Goal: Transaction & Acquisition: Purchase product/service

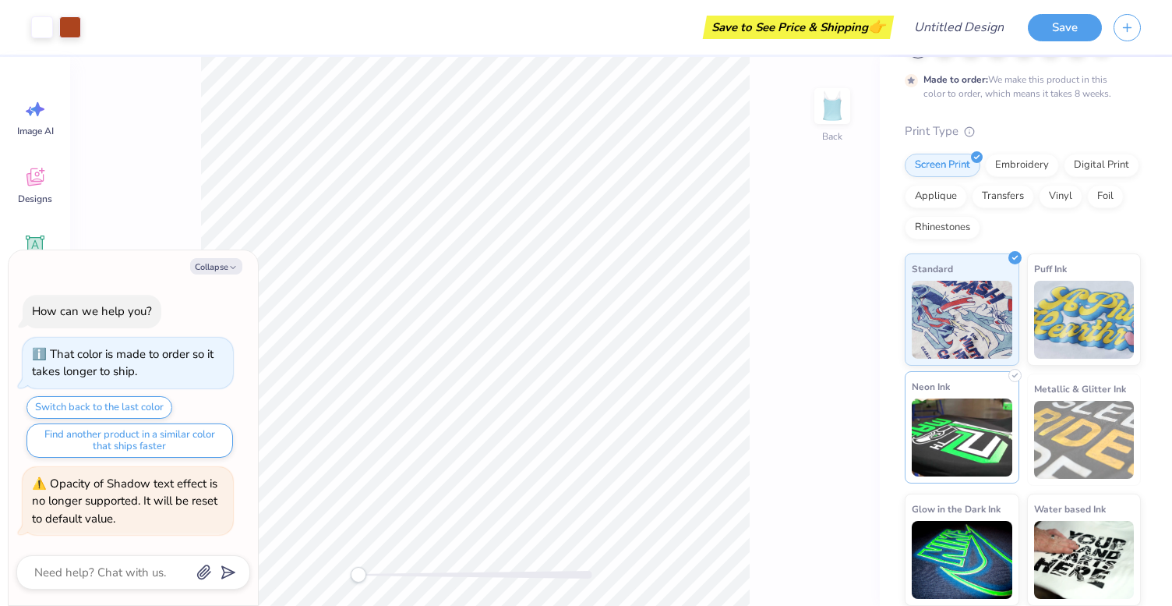
scroll to position [89, 0]
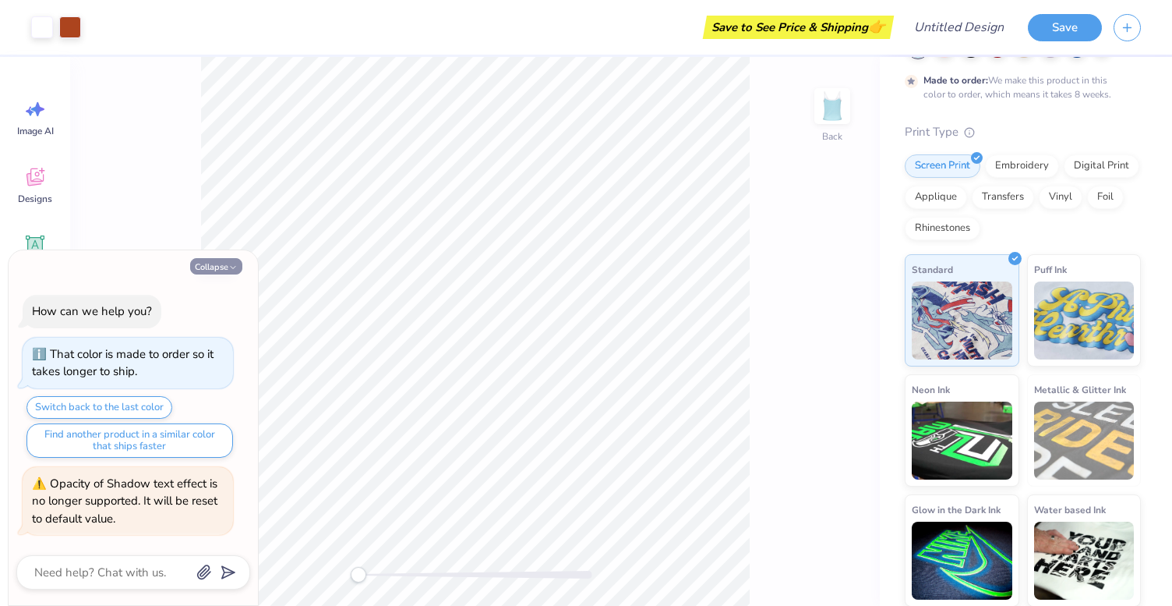
click at [225, 270] on button "Collapse" at bounding box center [216, 266] width 52 height 16
type textarea "x"
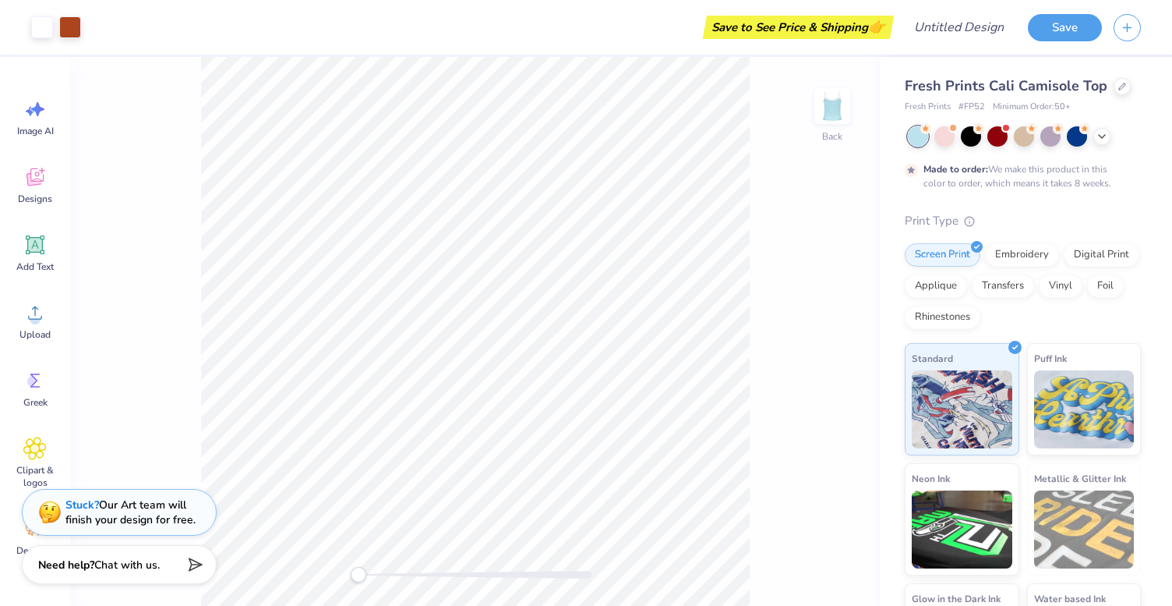
scroll to position [0, 0]
click at [1114, 88] on div at bounding box center [1122, 84] width 17 height 17
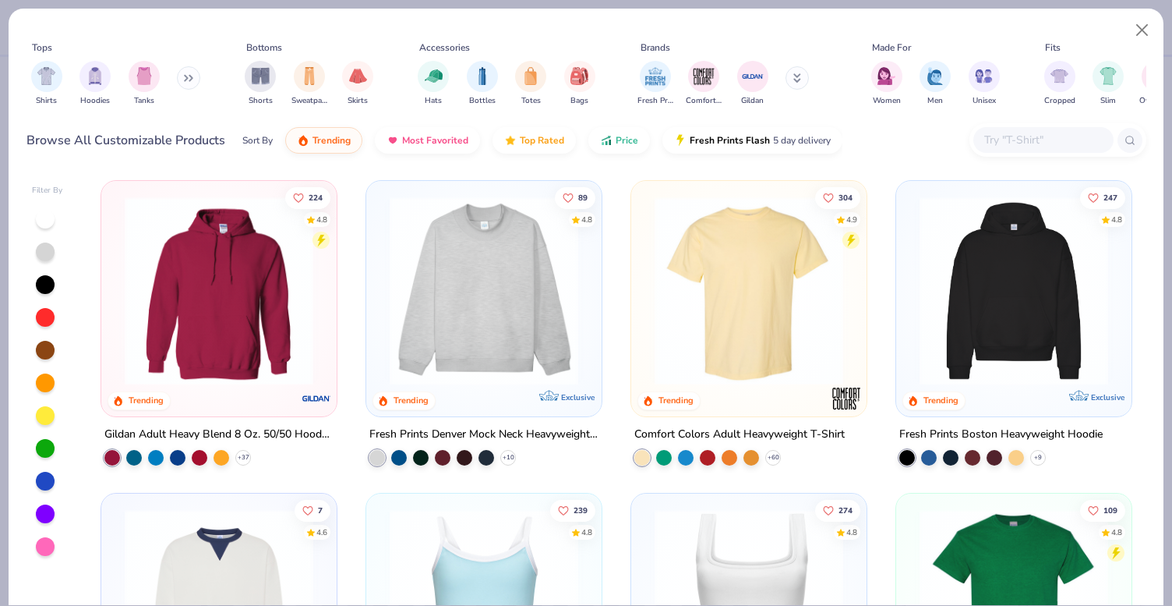
click at [520, 346] on img at bounding box center [484, 290] width 204 height 189
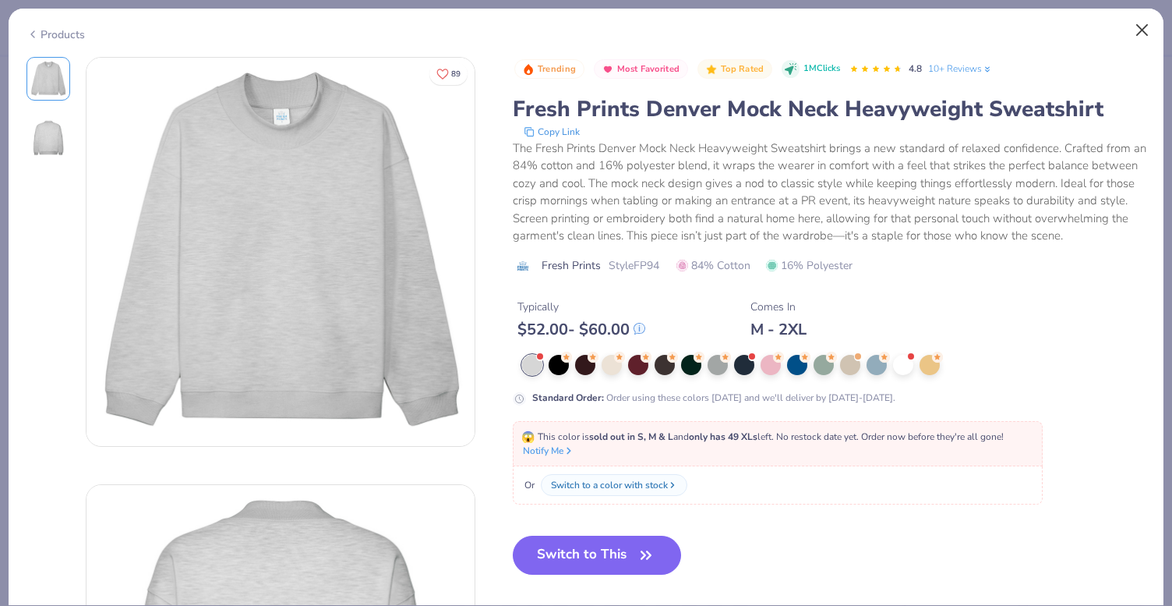
click at [1138, 37] on button "Close" at bounding box center [1143, 31] width 30 height 30
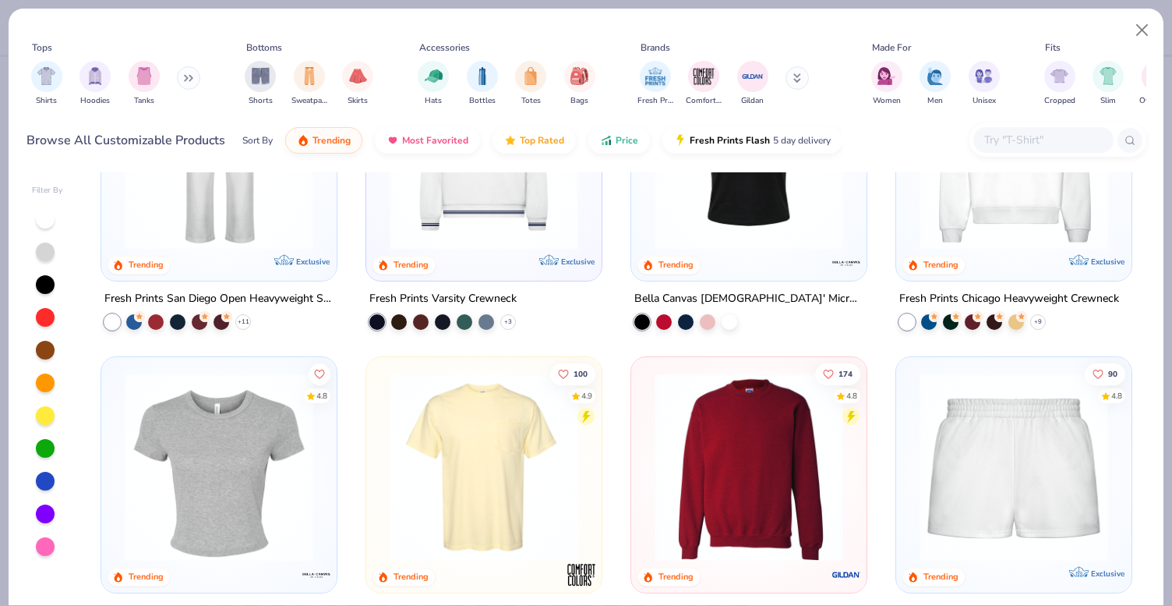
scroll to position [779, 0]
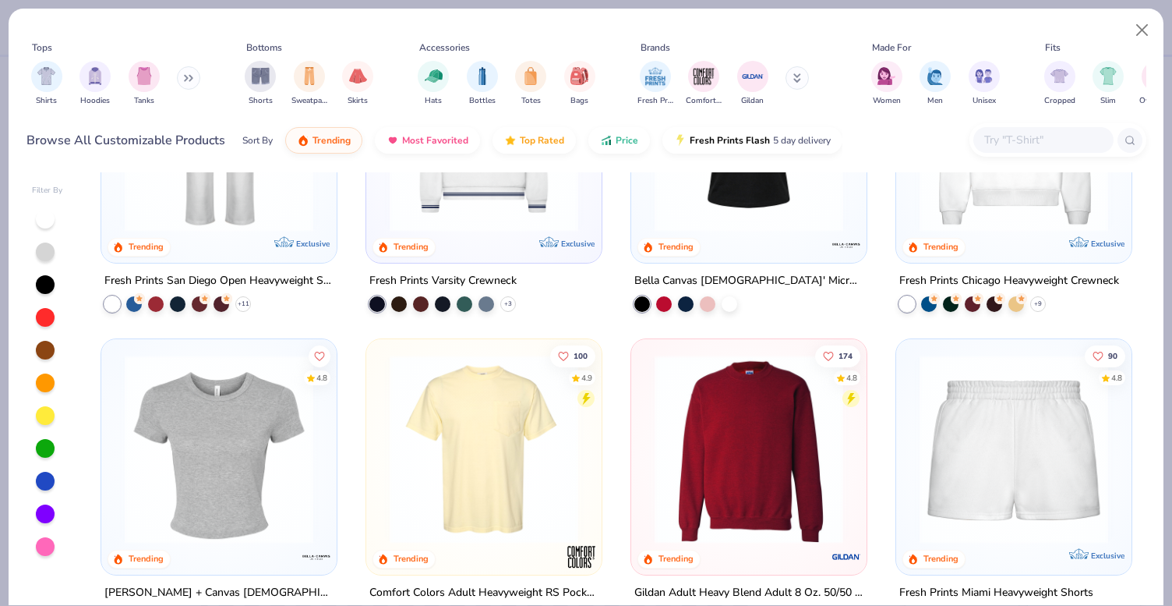
click at [956, 471] on img at bounding box center [1014, 449] width 204 height 189
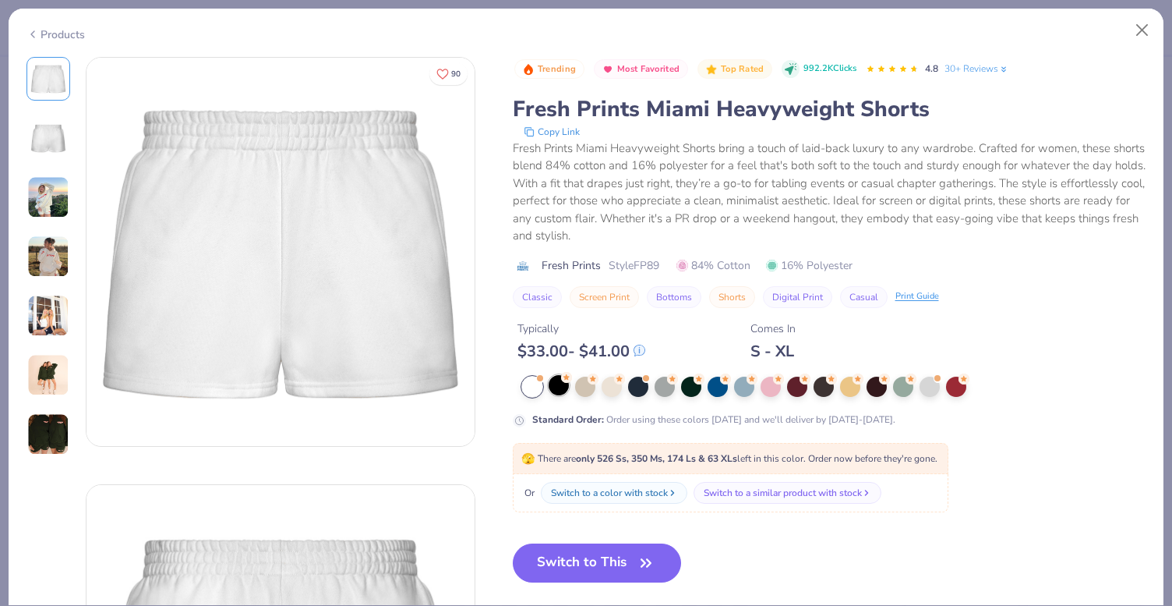
click at [564, 383] on div at bounding box center [559, 385] width 20 height 20
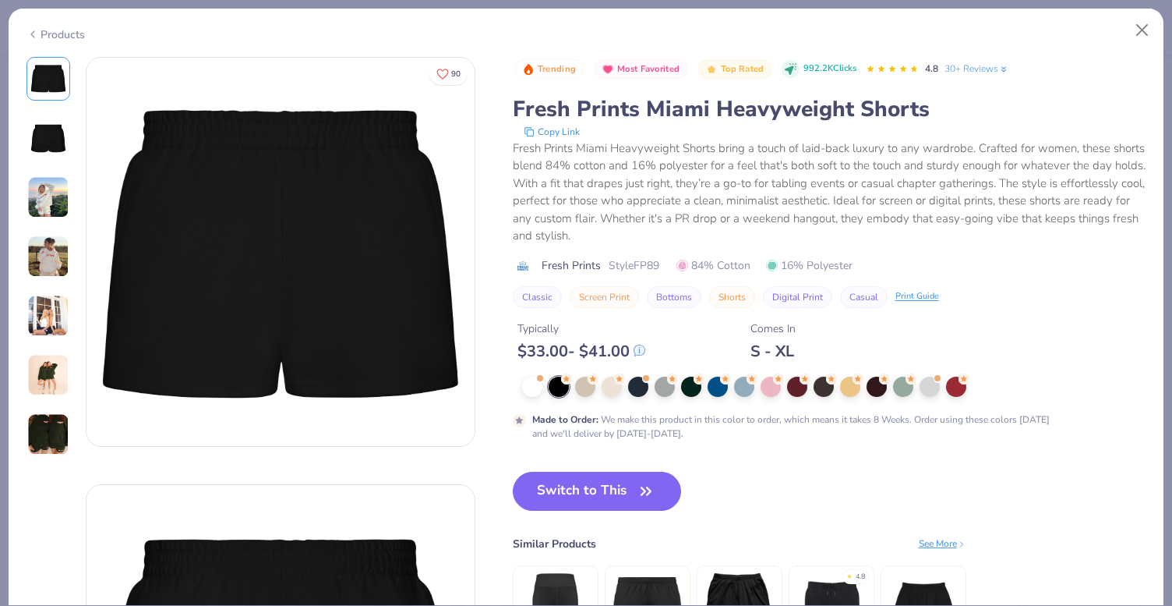
click at [642, 351] on icon at bounding box center [639, 350] width 10 height 10
click at [668, 350] on div "Typically $ 33.00 - $ 41.00 Comes In S - XL" at bounding box center [830, 334] width 634 height 53
click at [645, 352] on icon at bounding box center [639, 350] width 10 height 10
click at [691, 351] on div "Typically $ 33.00 - $ 41.00 Comes In S - XL" at bounding box center [830, 334] width 634 height 53
click at [641, 351] on icon at bounding box center [639, 350] width 10 height 10
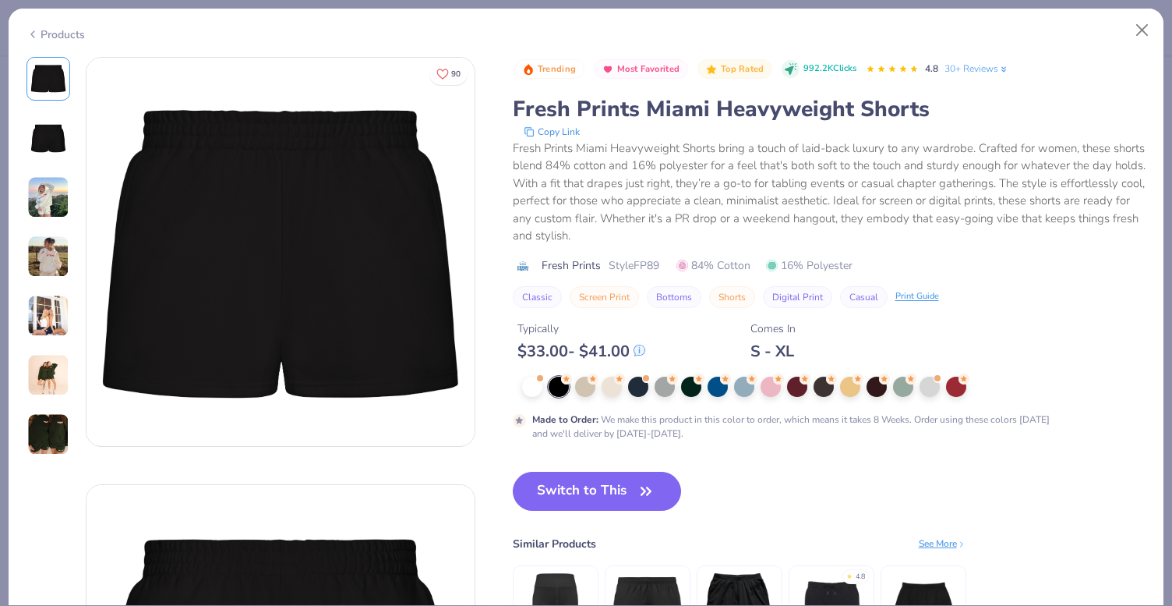
click at [641, 504] on button "Switch to This" at bounding box center [597, 491] width 169 height 39
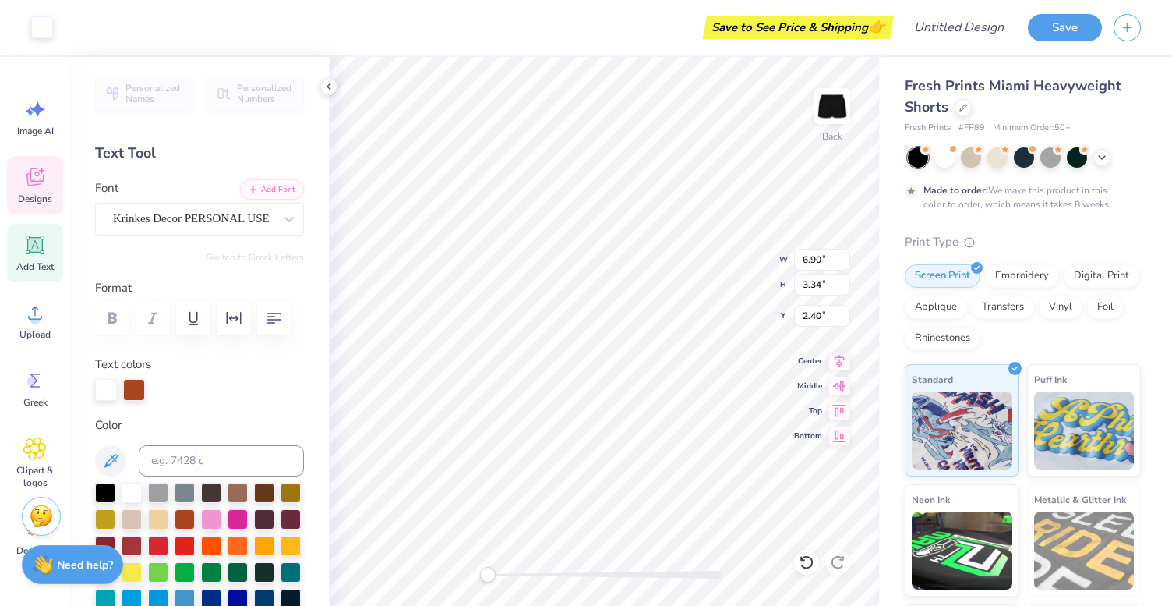
type input "5.15"
type input "2.49"
type input "5.00"
type input "2.42"
type input "7.21"
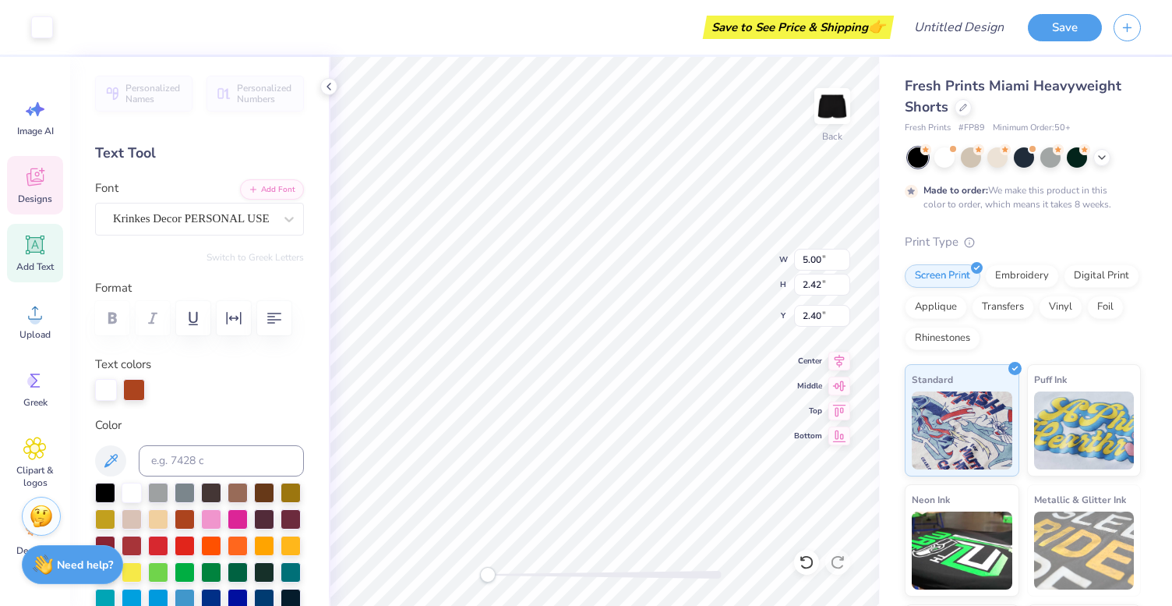
type input "1.97"
type input "5.51"
type textarea "Alpha O0"
type input "4.28"
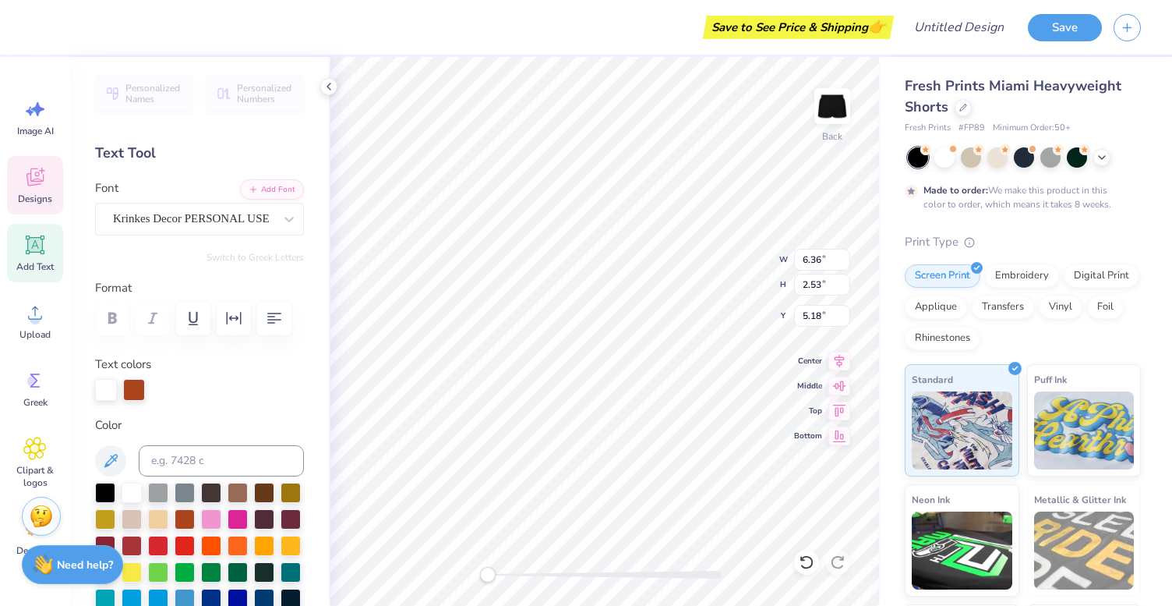
type input "1.70"
type input "5.33"
type input "5.00"
type input "2.42"
type input "2.40"
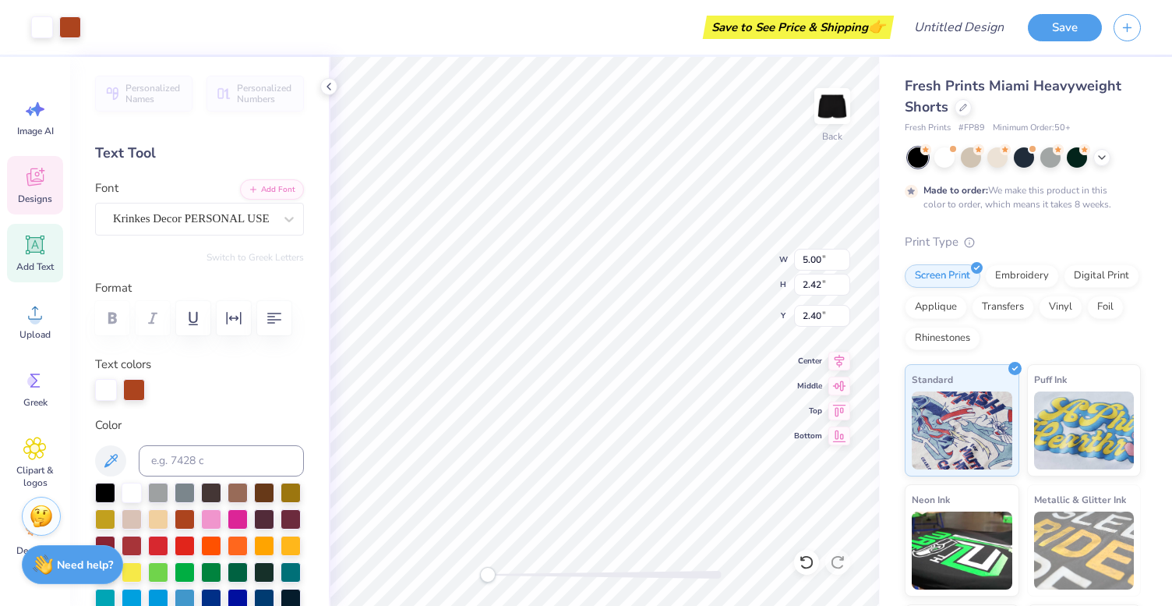
type input "4.28"
type input "1.70"
type input "2.77"
type input "5.61"
type input "2.55"
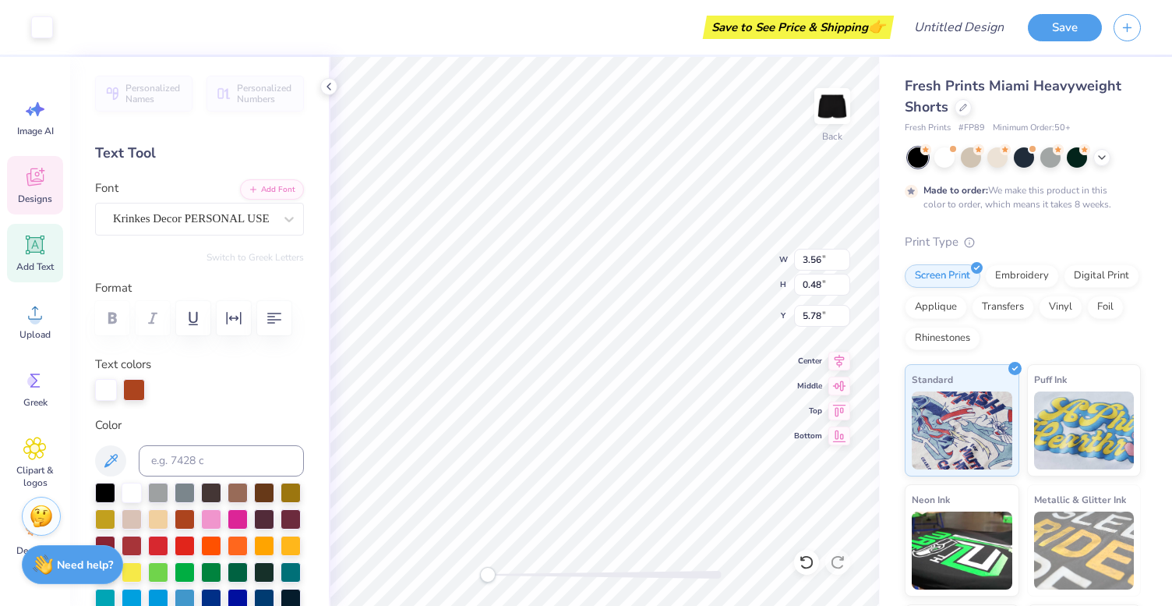
type input "5.61"
type input "2.55"
type input "2.63"
type input "4.59"
type input "2.09"
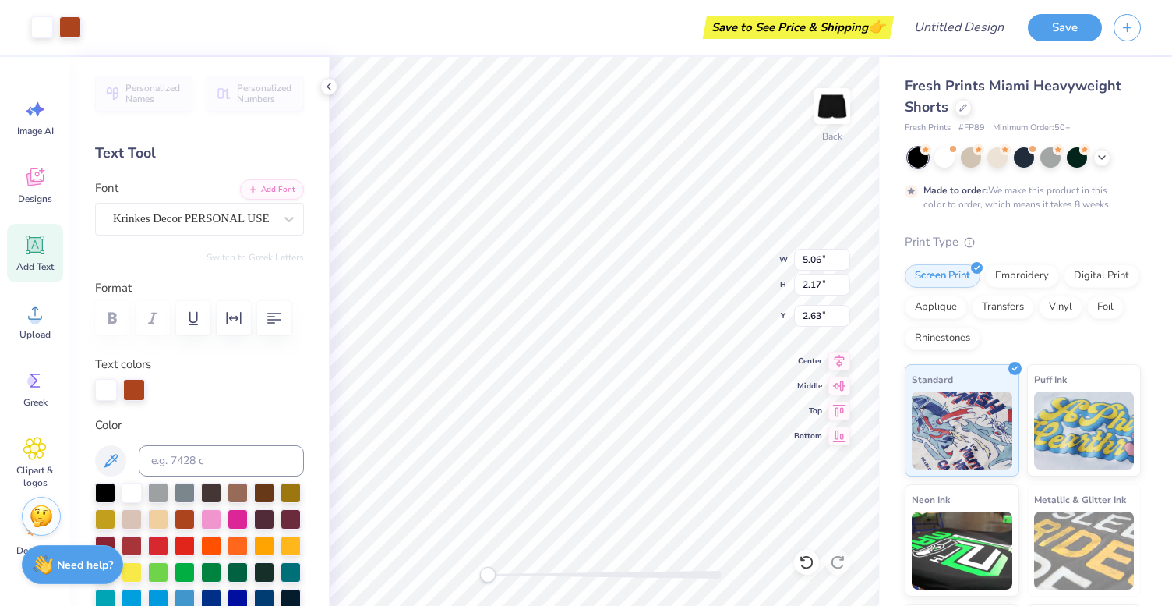
type input "7.83"
type input "2.95"
type input "0.40"
type input "4.28"
type input "1.70"
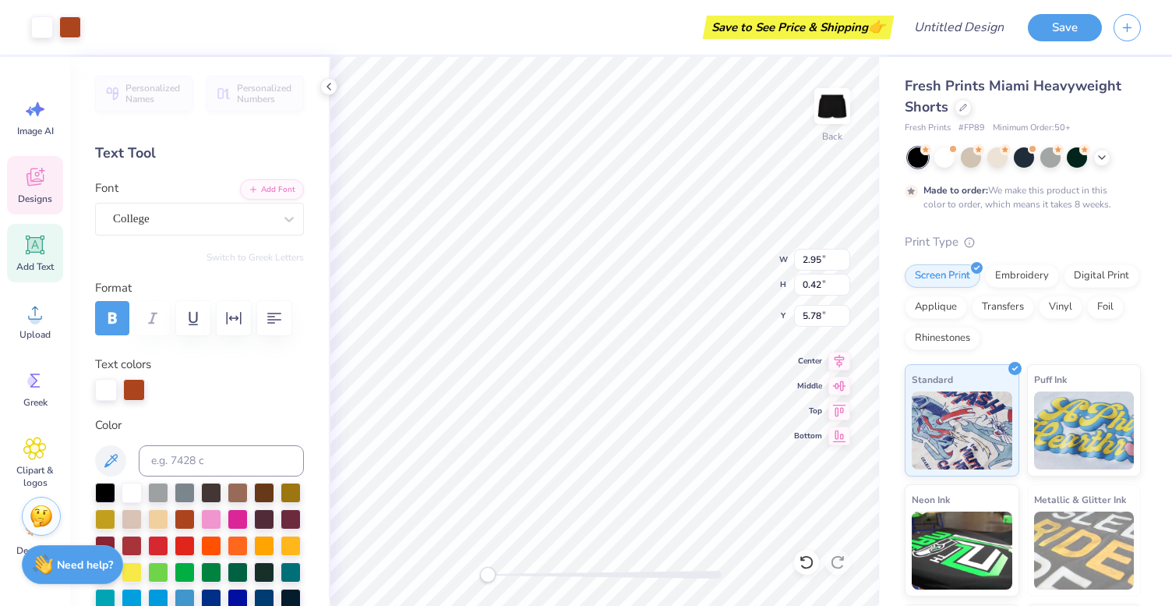
type input "7.68"
type input "5.00"
type input "2.42"
type input "7.44"
type input "4.28"
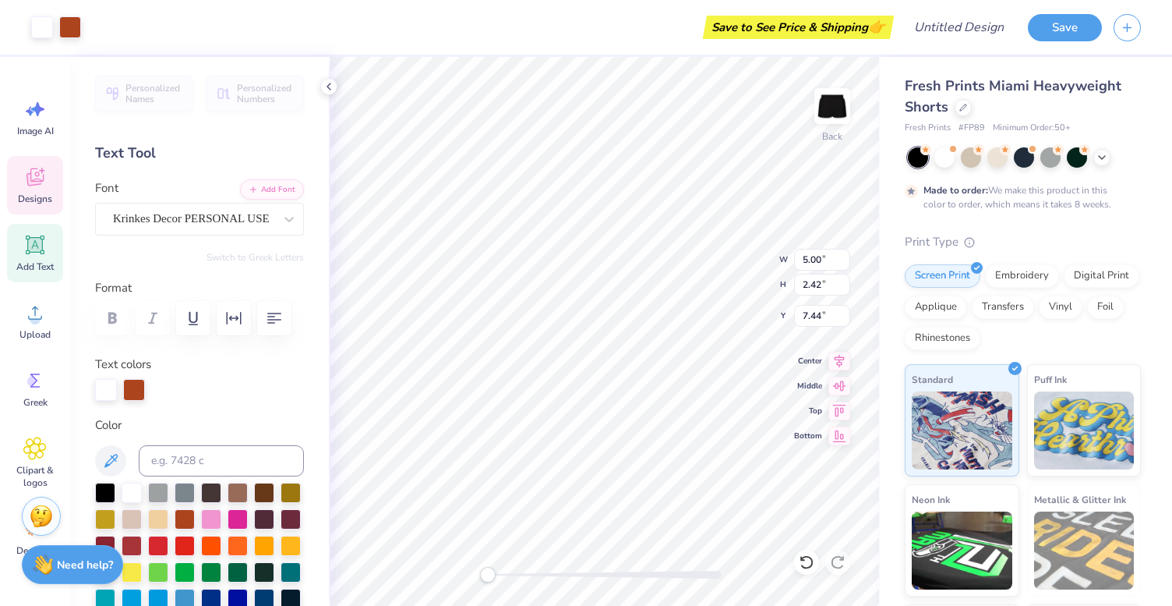
type input "1.70"
type input "7.68"
type input "4.59"
type input "2.09"
type input "7.83"
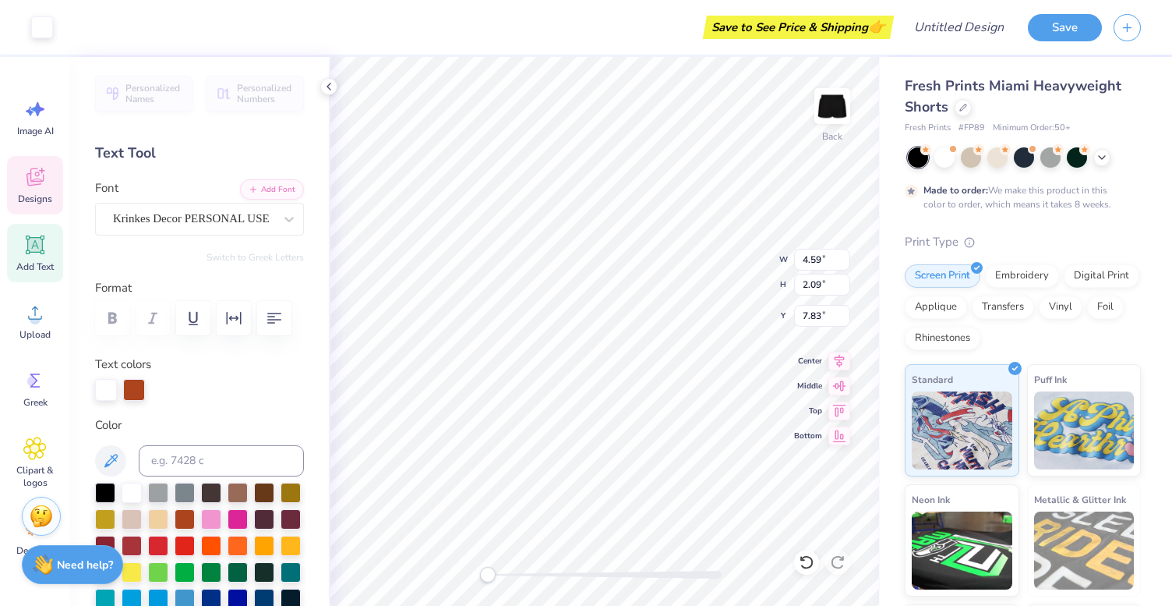
type input "2.95"
type input "0.42"
type input "5.78"
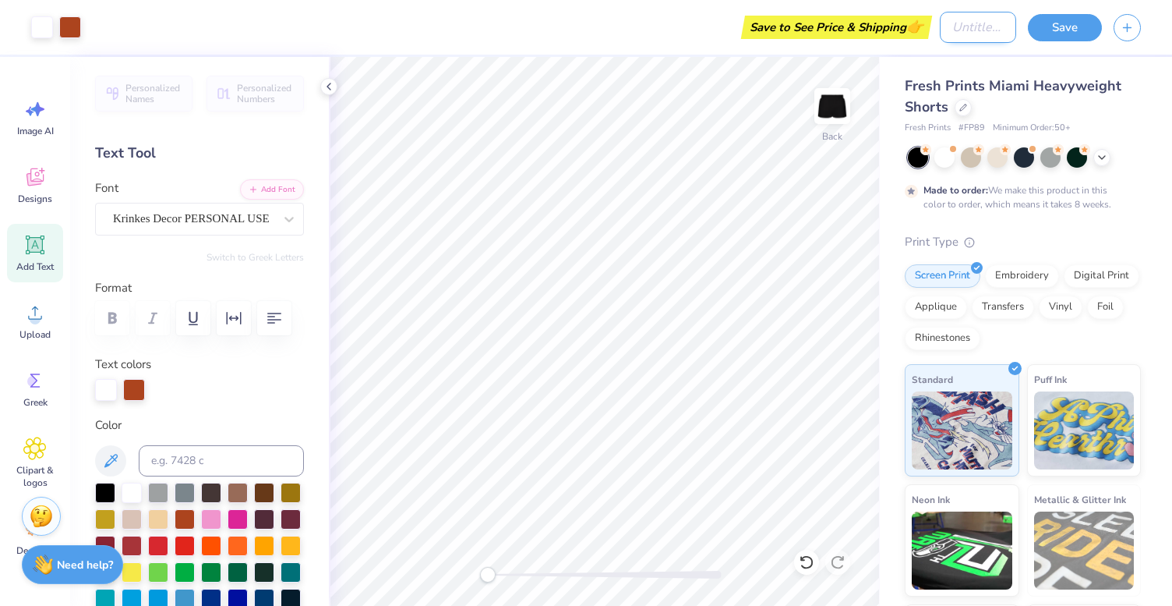
click at [982, 30] on input "Design Title" at bounding box center [978, 27] width 76 height 31
type input "lip synce 1"
click at [1063, 27] on button "Save" at bounding box center [1065, 25] width 74 height 27
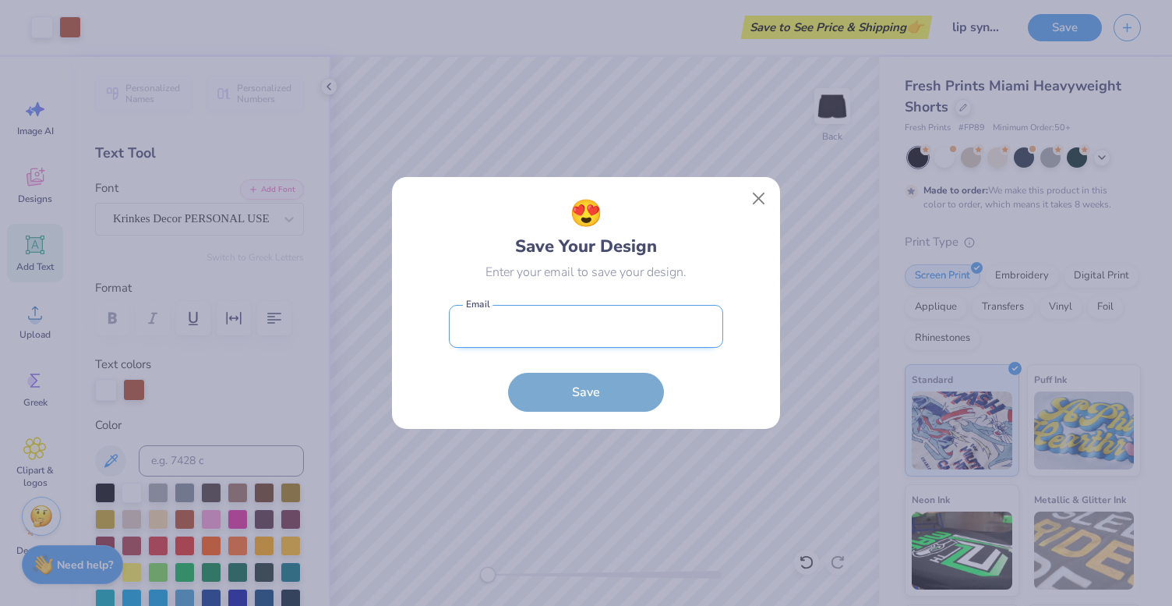
click at [653, 328] on input "email" at bounding box center [586, 326] width 274 height 43
type input "[EMAIL_ADDRESS][DOMAIN_NAME]"
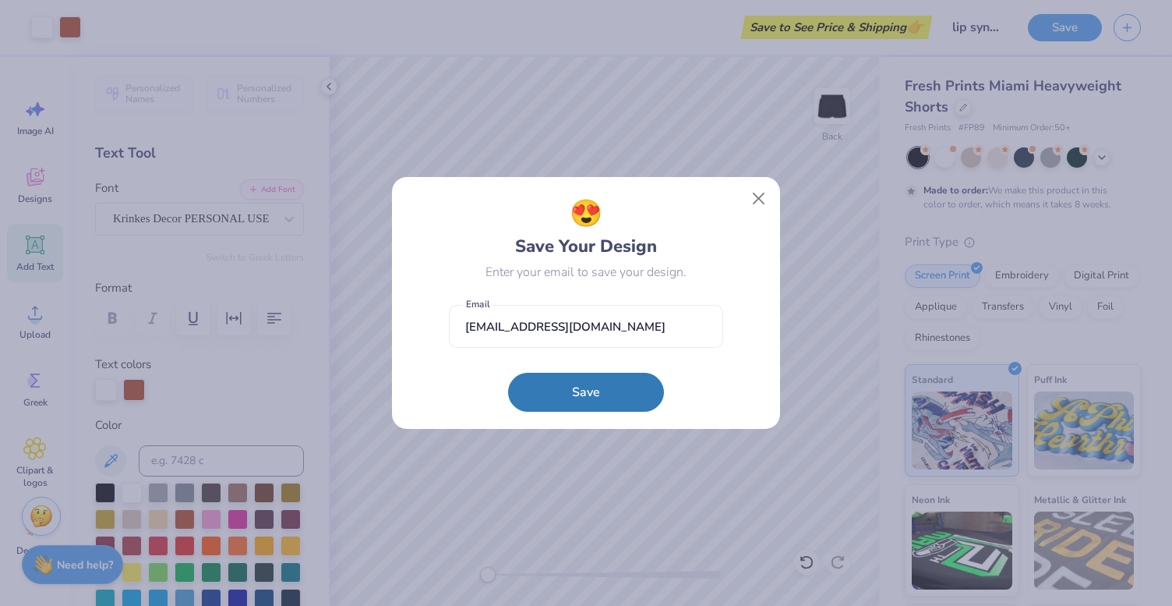
click at [586, 391] on button "Save" at bounding box center [586, 392] width 156 height 39
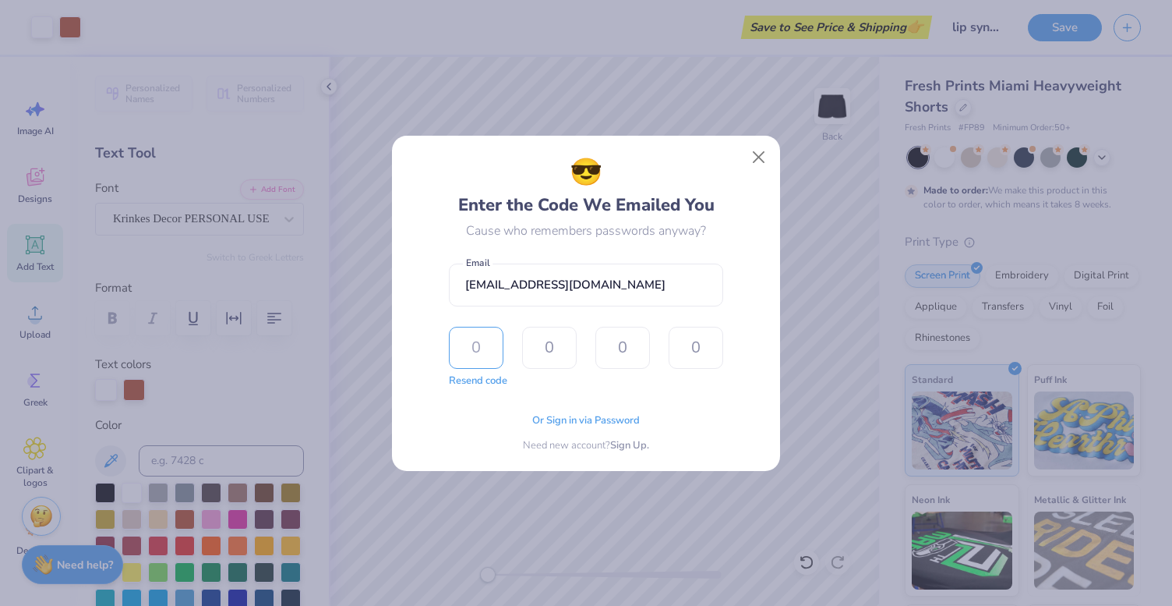
type input "6"
type input "9"
type input "6"
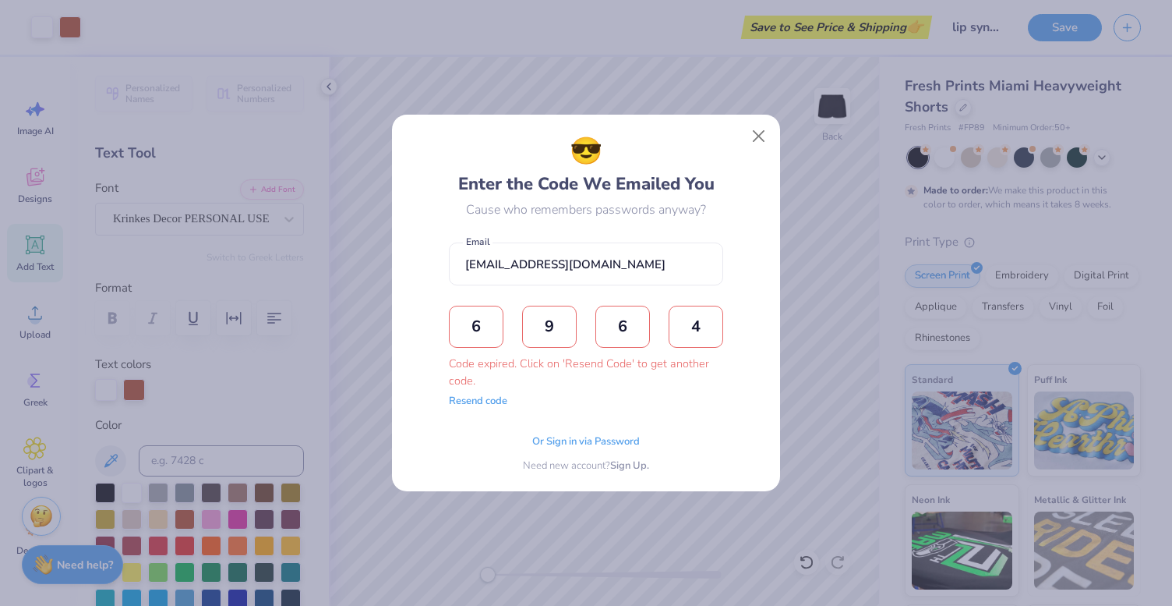
type input "4"
click at [490, 408] on div "Resend code" at bounding box center [478, 402] width 58 height 16
click at [484, 401] on button "Resend code" at bounding box center [478, 399] width 58 height 16
click at [486, 324] on input "text" at bounding box center [476, 327] width 55 height 42
type input "4"
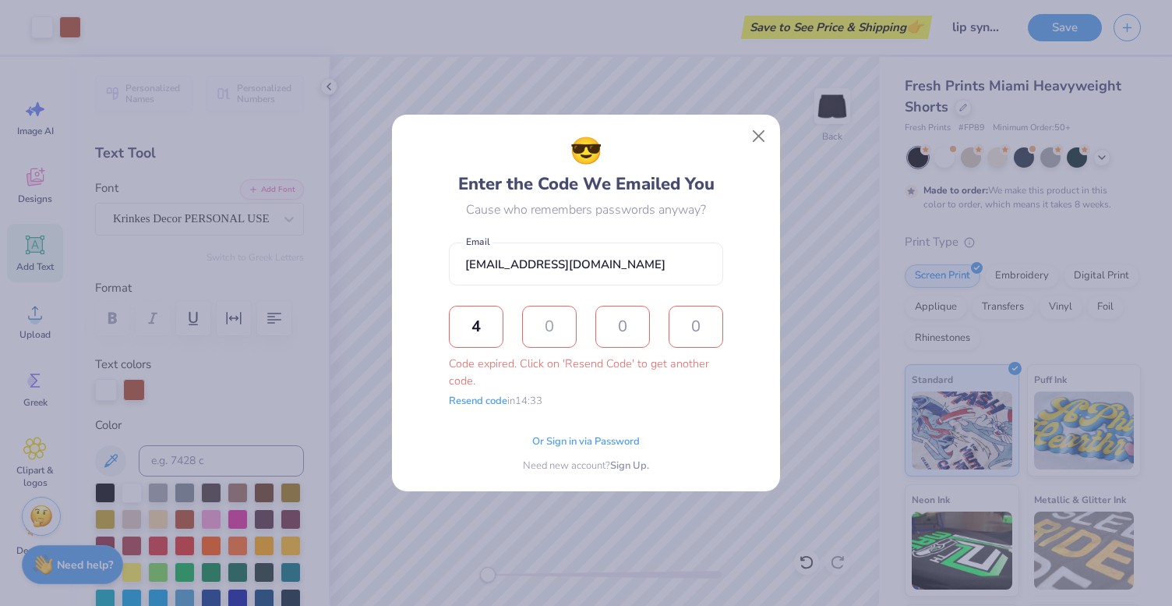
type input "0"
type input "8"
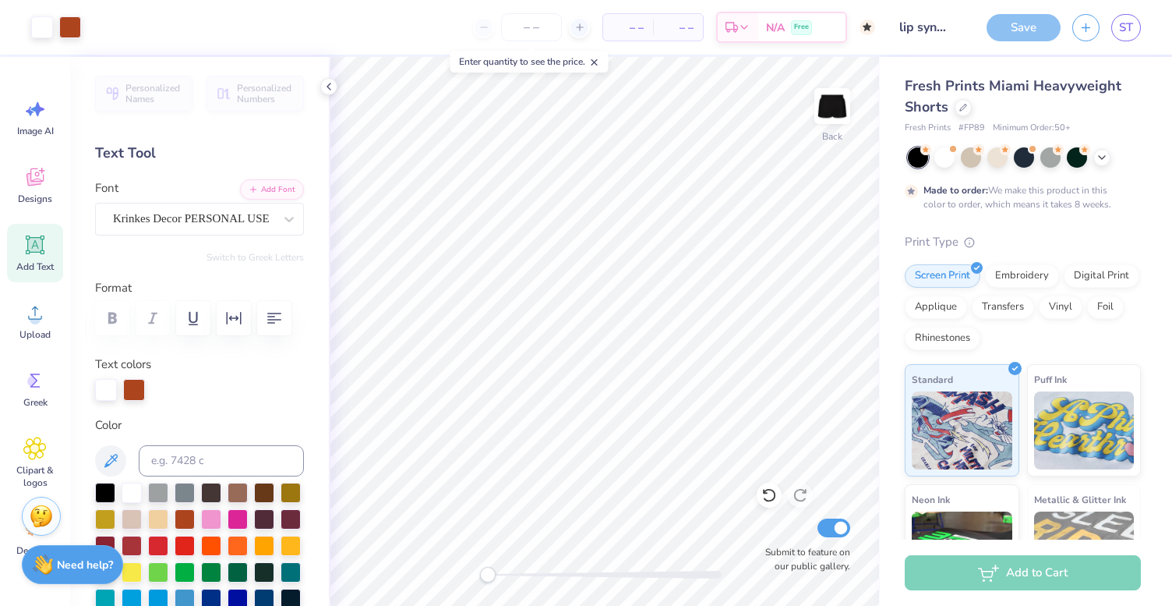
click at [1022, 23] on div "Save" at bounding box center [1024, 27] width 74 height 27
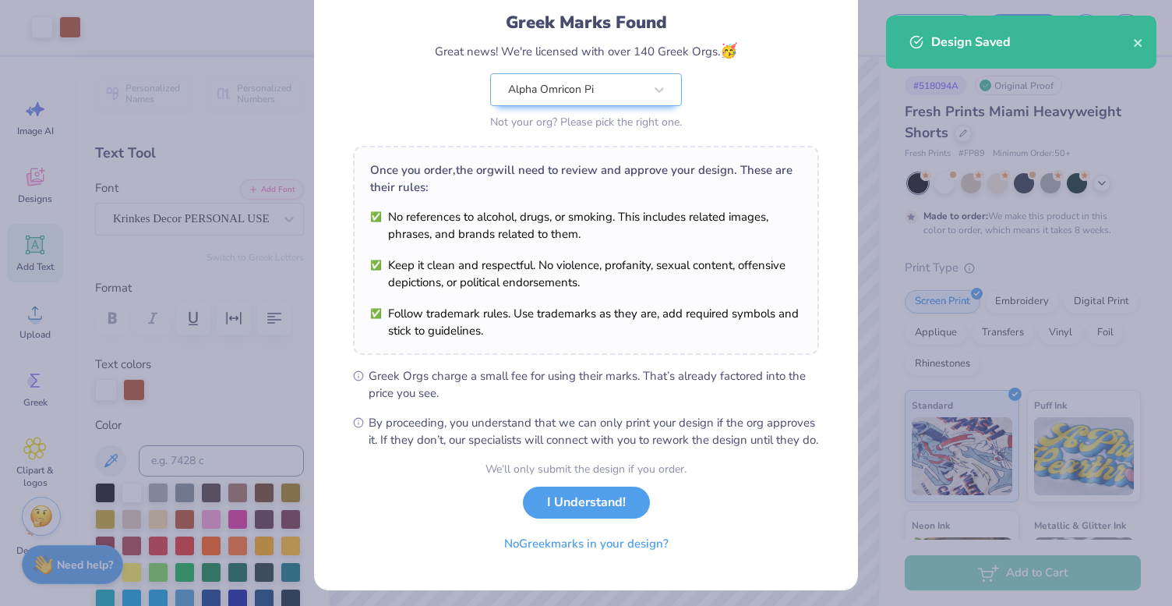
scroll to position [108, 0]
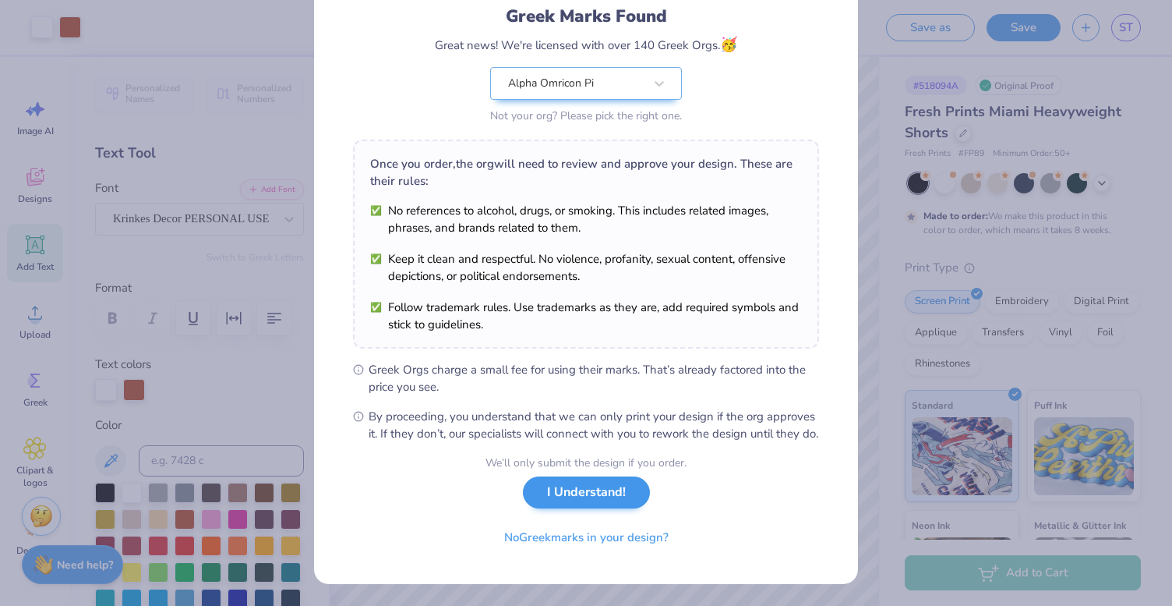
click at [566, 508] on button "I Understand!" at bounding box center [586, 492] width 127 height 32
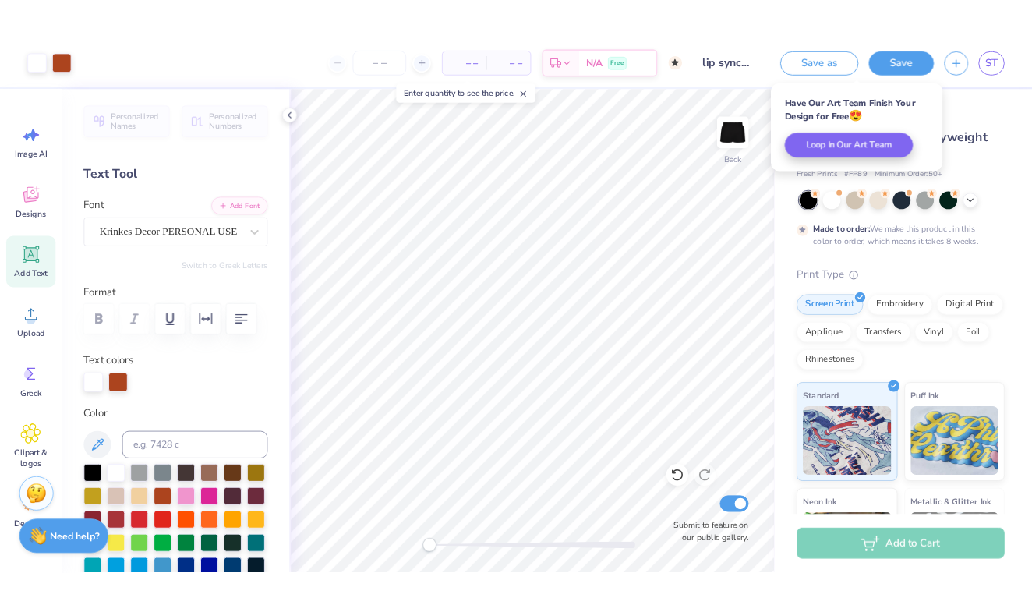
scroll to position [0, 0]
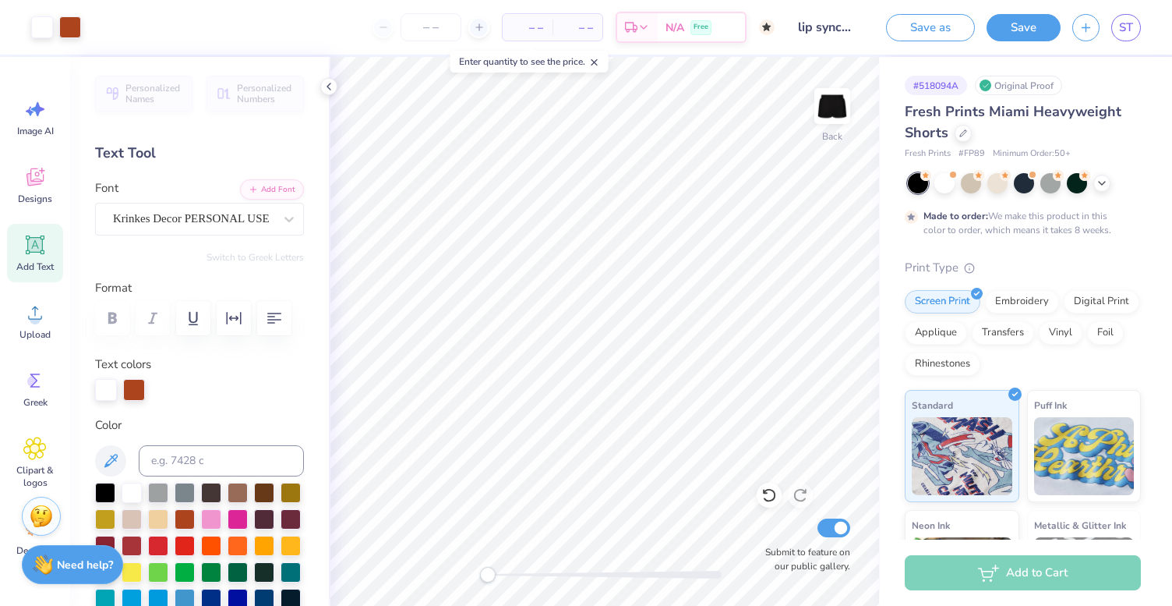
click at [517, 66] on div "Enter quantity to see the price." at bounding box center [530, 62] width 158 height 22
click at [521, 61] on div "Enter quantity to see the price." at bounding box center [530, 62] width 158 height 22
click at [534, 20] on span "– –" at bounding box center [527, 27] width 31 height 16
click at [433, 28] on input "number" at bounding box center [431, 27] width 61 height 28
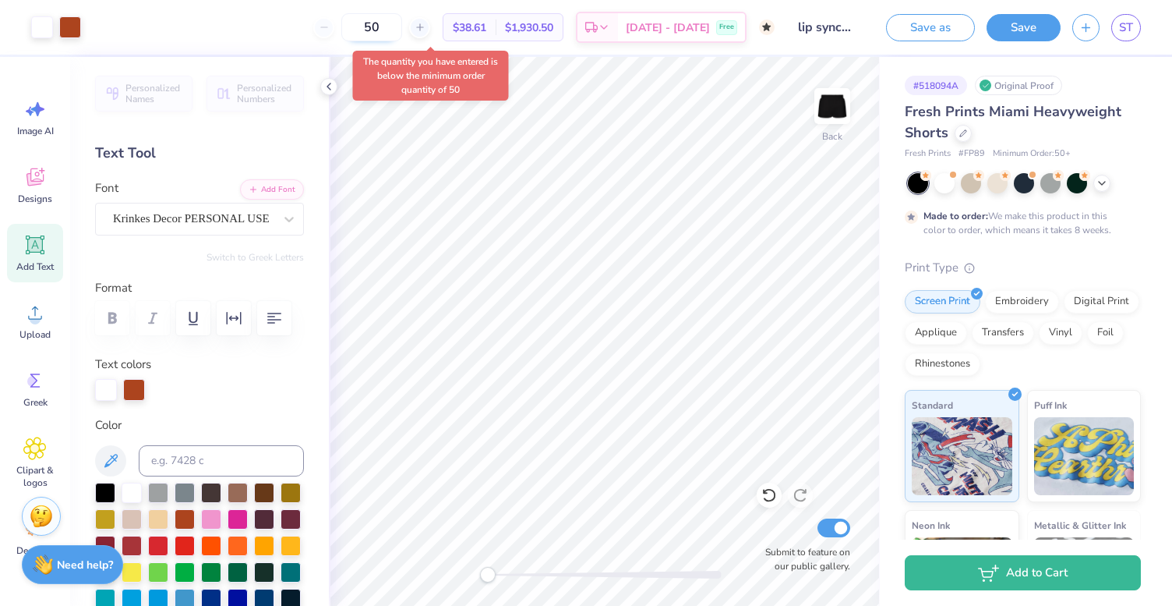
click at [402, 23] on input "50" at bounding box center [371, 27] width 61 height 28
type input "5"
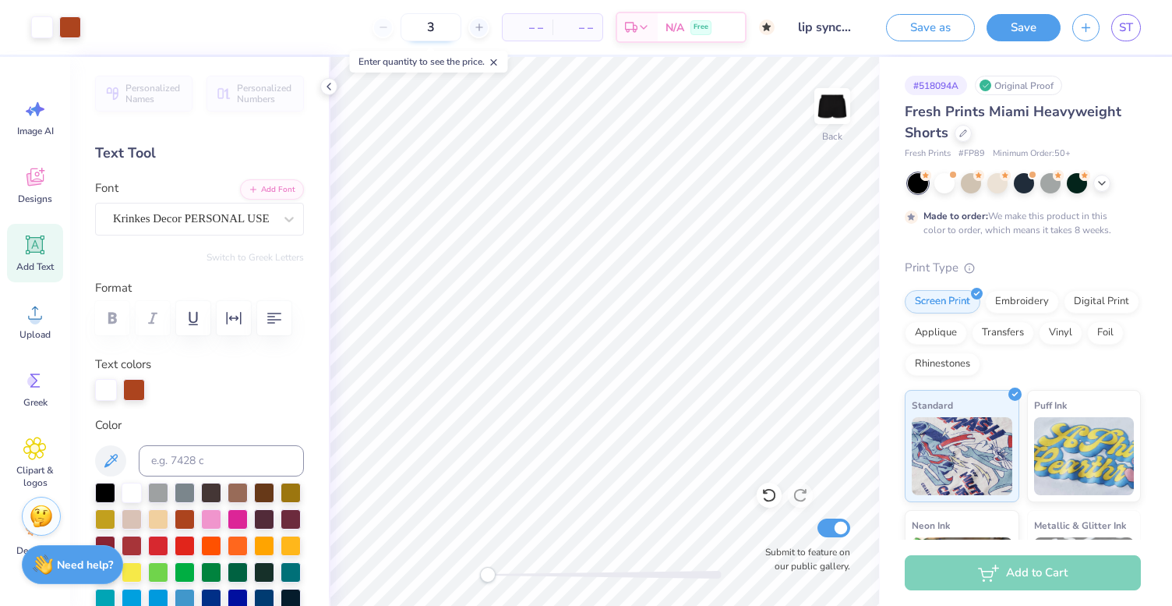
type input "30"
